Goal: Find contact information: Find contact information

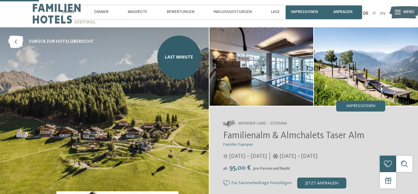
scroll to position [172, 0]
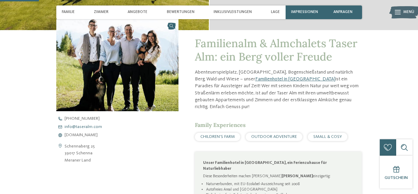
click at [103, 125] on link "info@ no-spam. taseralm. no-spam. com" at bounding box center [122, 127] width 132 height 4
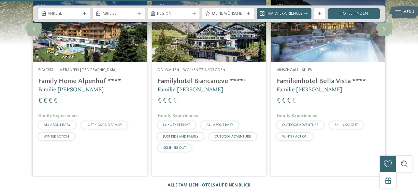
scroll to position [1420, 0]
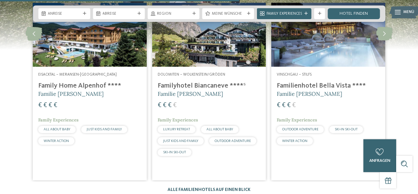
click at [217, 187] on link "Alle Familienhotels auf einen Blick" at bounding box center [209, 189] width 83 height 4
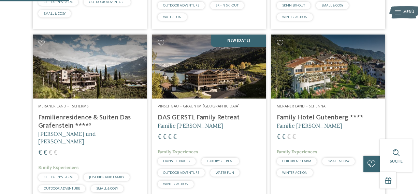
scroll to position [302, 0]
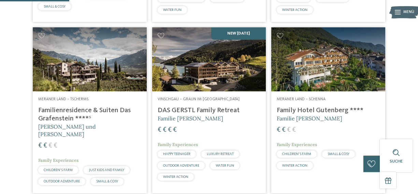
click at [235, 60] on img at bounding box center [209, 59] width 114 height 64
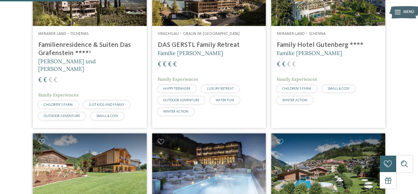
scroll to position [360, 0]
